Goal: Check status: Check status

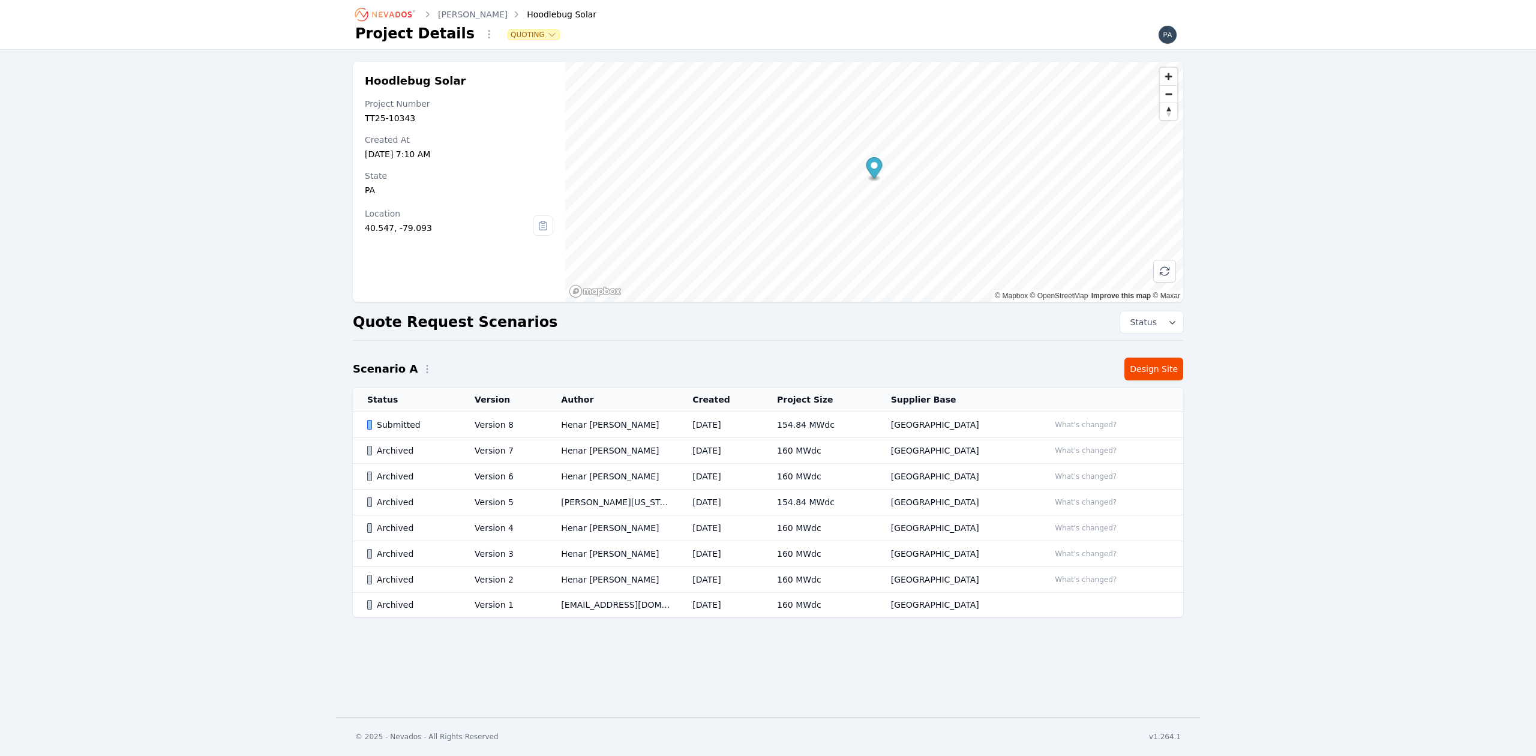
click at [394, 12] on icon "Breadcrumb" at bounding box center [386, 14] width 66 height 19
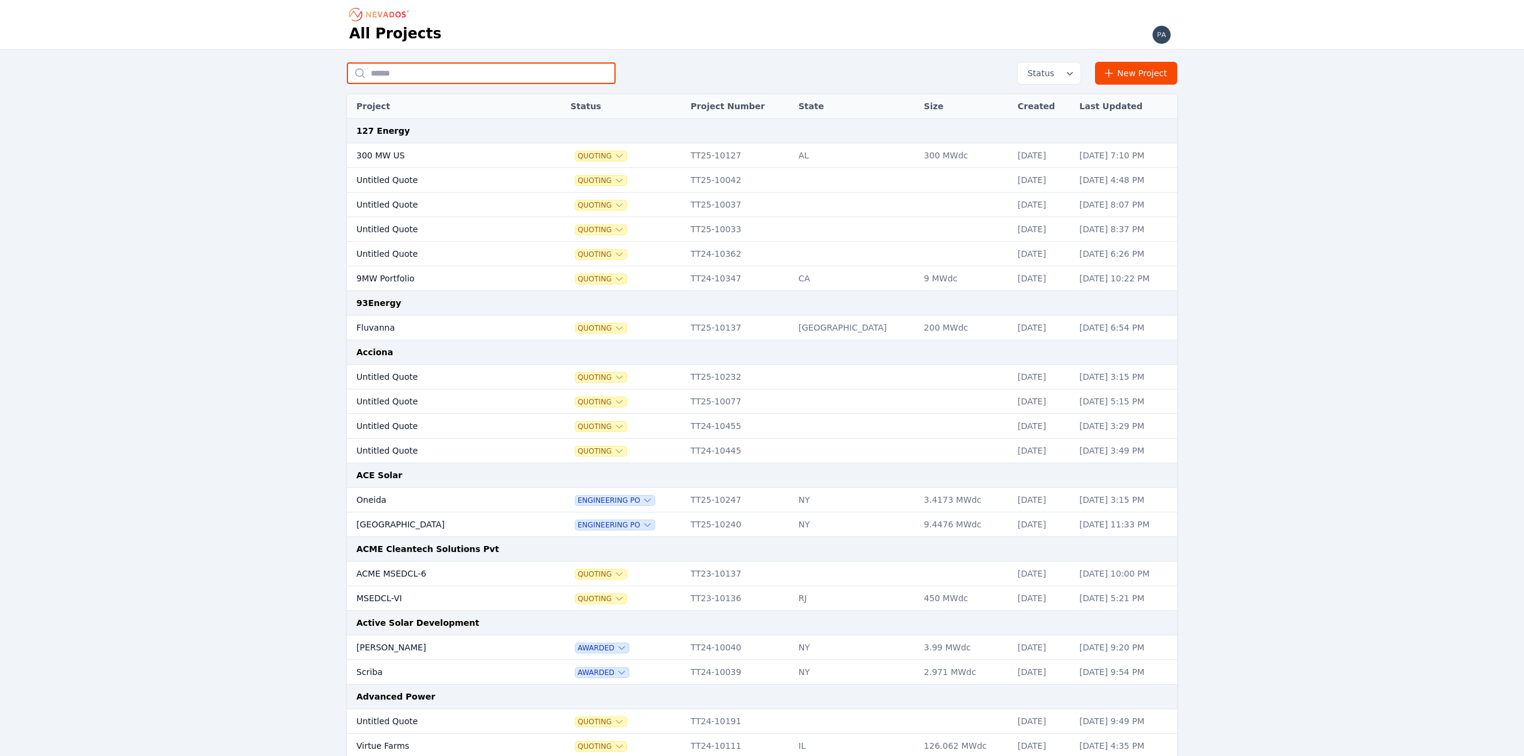
click at [424, 68] on input "text" at bounding box center [481, 73] width 269 height 22
type input "*********"
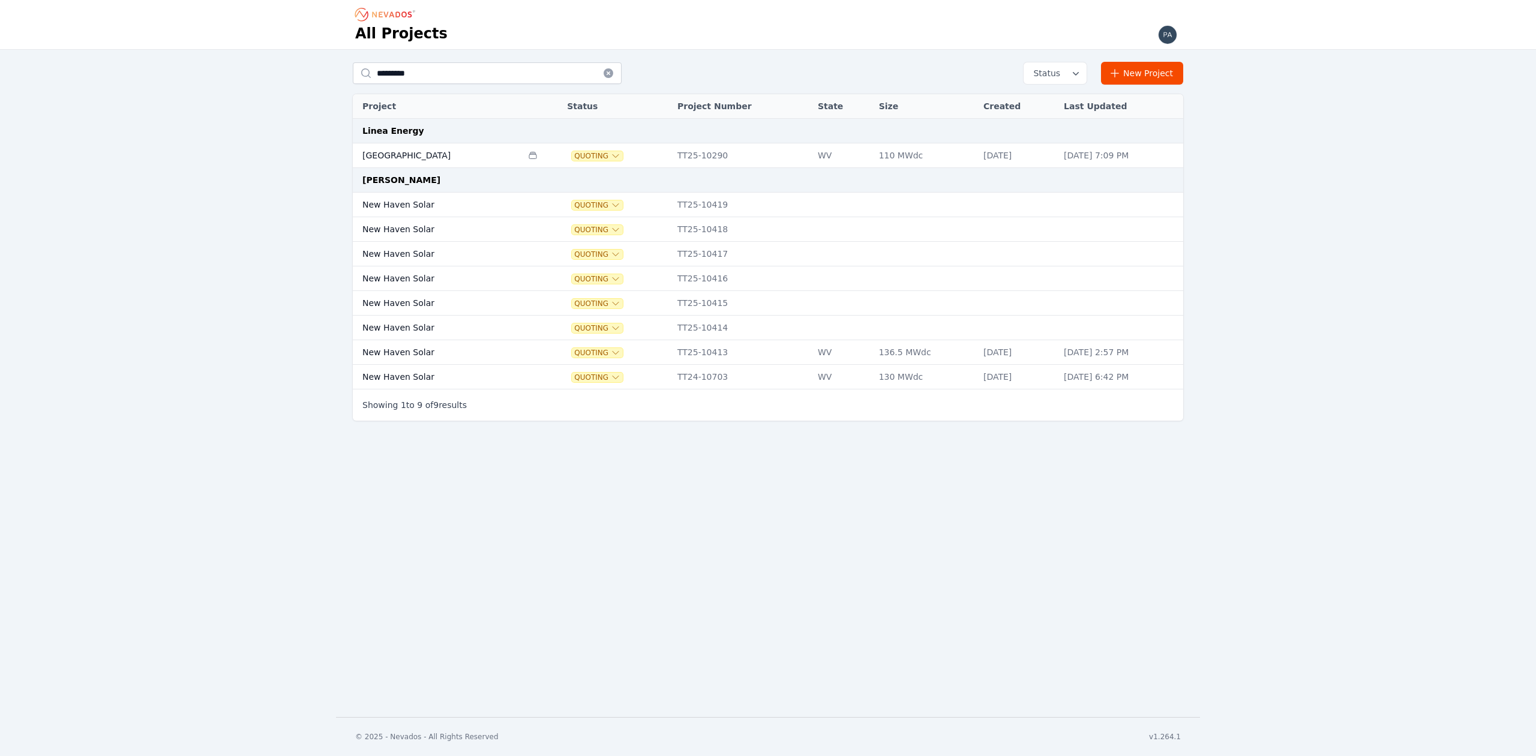
click at [446, 154] on td "[GEOGRAPHIC_DATA]" at bounding box center [437, 155] width 169 height 25
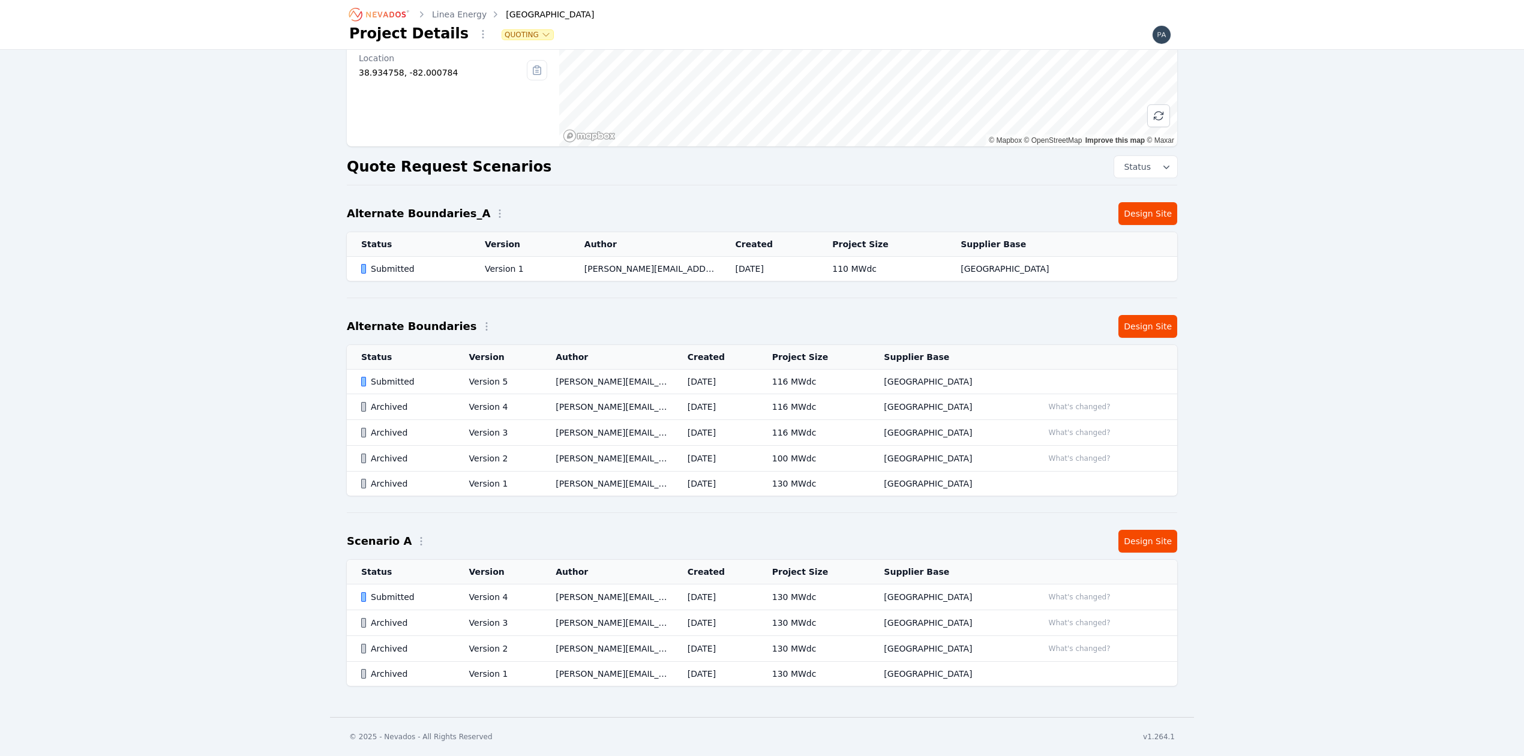
scroll to position [162, 0]
click at [416, 263] on div "Submitted" at bounding box center [412, 269] width 103 height 12
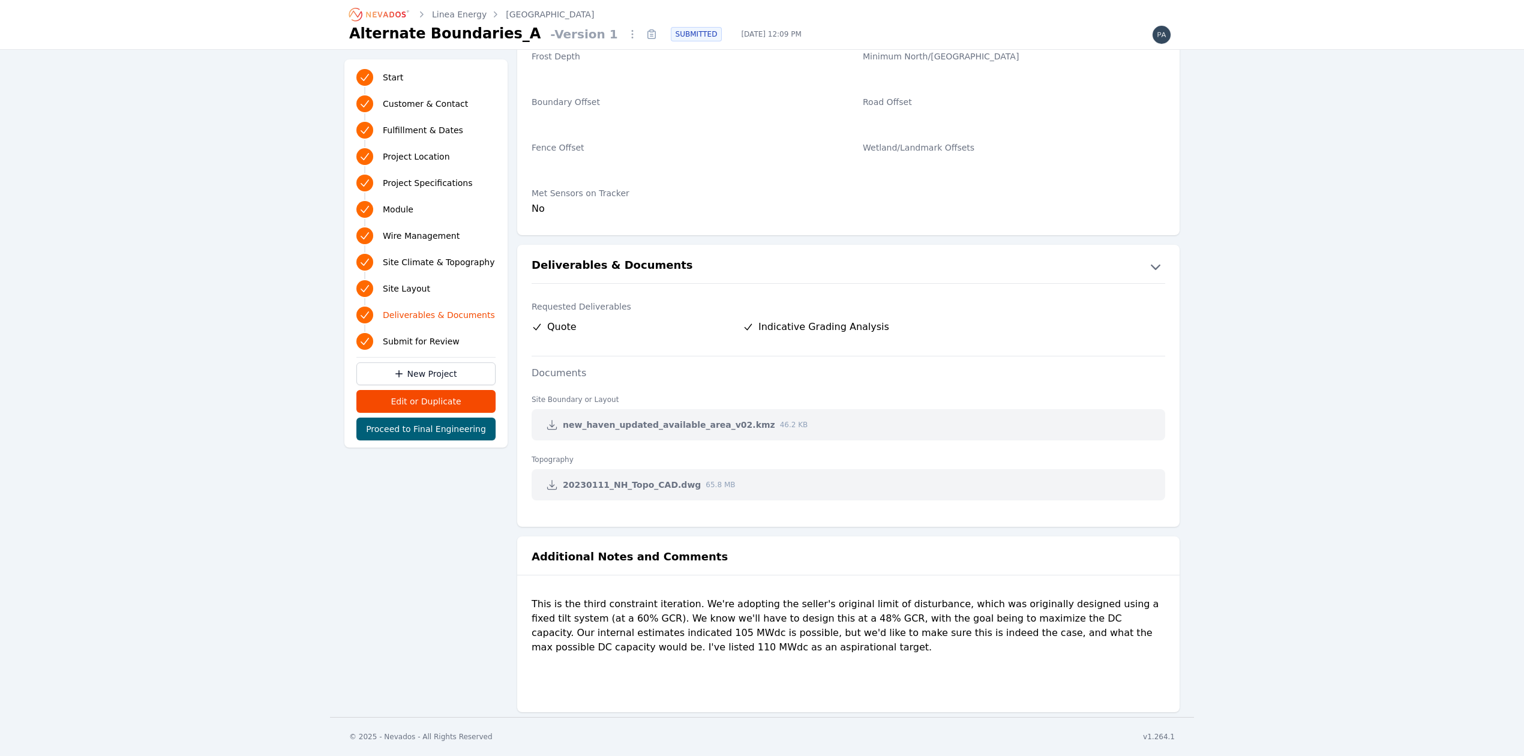
scroll to position [2247, 0]
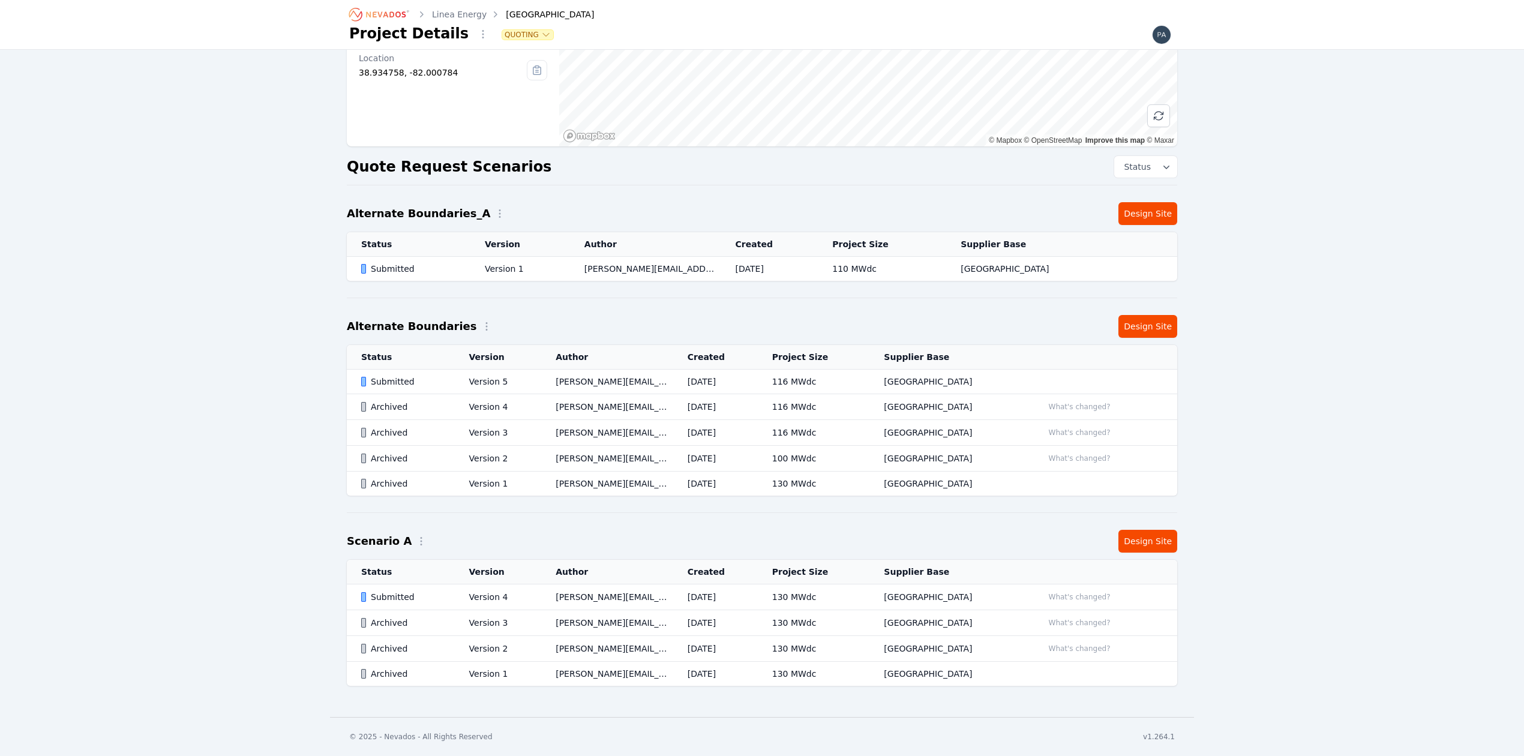
scroll to position [162, 0]
click at [445, 263] on div "Submitted" at bounding box center [412, 269] width 103 height 12
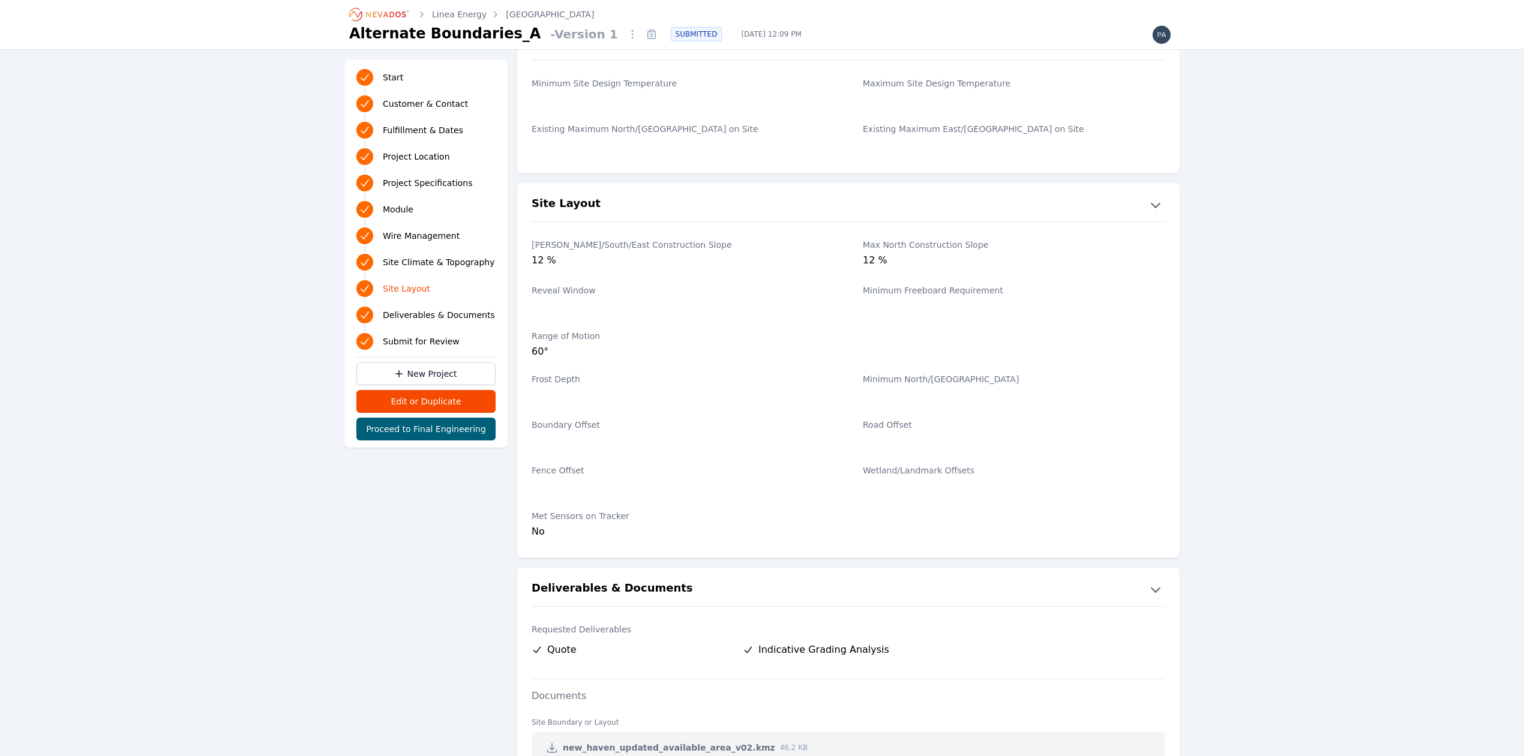
scroll to position [2247, 0]
